Goal: Navigation & Orientation: Find specific page/section

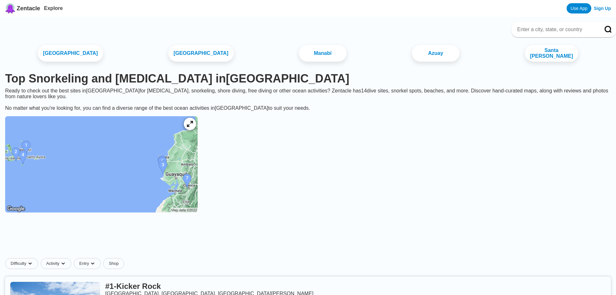
click at [196, 129] on div at bounding box center [190, 124] width 12 height 12
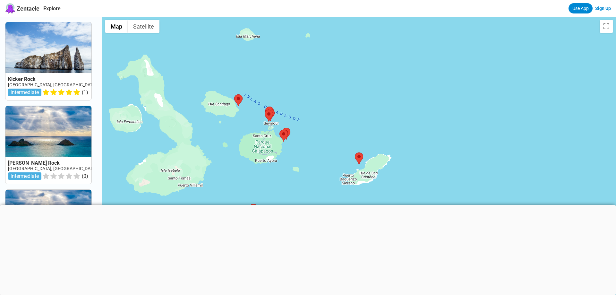
click at [307, 205] on div at bounding box center [308, 205] width 616 height 0
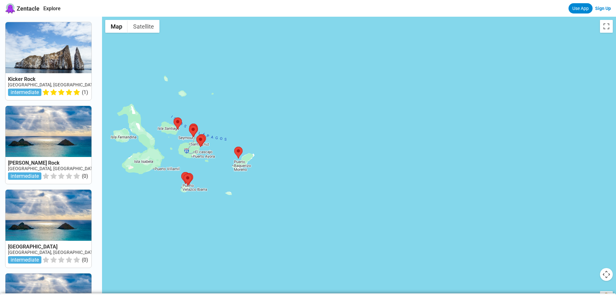
drag, startPoint x: 407, startPoint y: 217, endPoint x: 293, endPoint y: 182, distance: 120.3
click at [293, 182] on div at bounding box center [359, 164] width 514 height 295
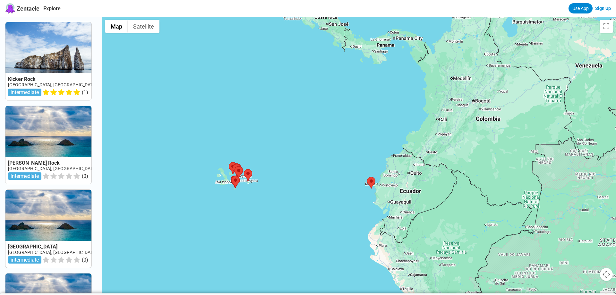
drag, startPoint x: 380, startPoint y: 197, endPoint x: 365, endPoint y: 202, distance: 15.2
click at [365, 202] on div at bounding box center [359, 164] width 514 height 295
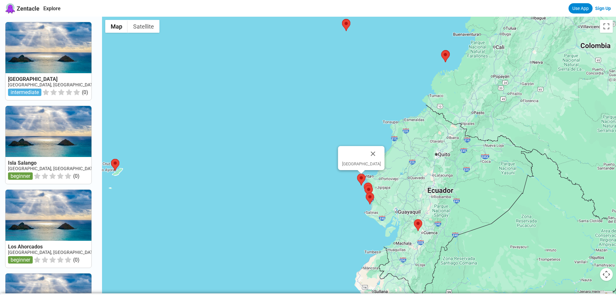
click at [357, 174] on area at bounding box center [357, 174] width 0 height 0
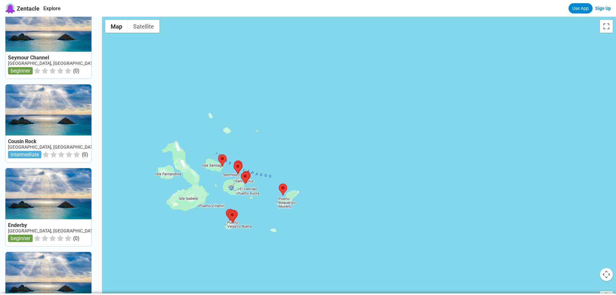
scroll to position [569, 0]
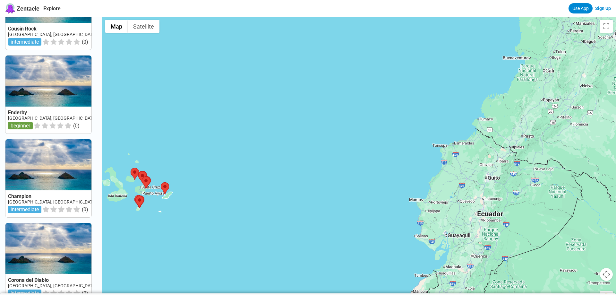
drag, startPoint x: 216, startPoint y: 204, endPoint x: 143, endPoint y: 194, distance: 74.6
click at [140, 194] on div at bounding box center [359, 164] width 514 height 295
